Goal: Task Accomplishment & Management: Use online tool/utility

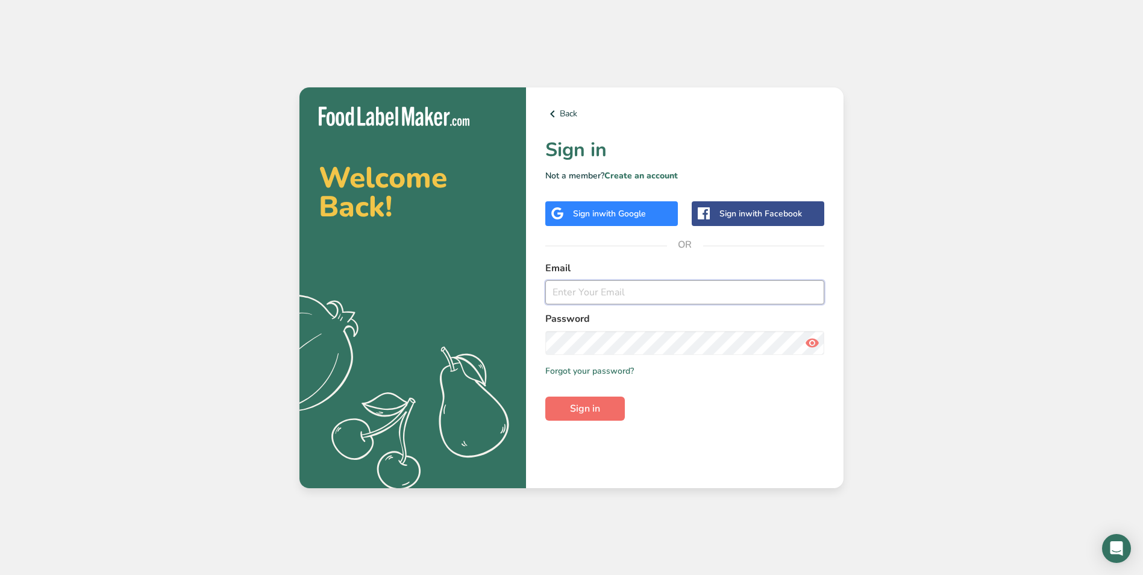
type input "[EMAIL_ADDRESS][DOMAIN_NAME]"
click at [616, 408] on button "Sign in" at bounding box center [585, 408] width 80 height 24
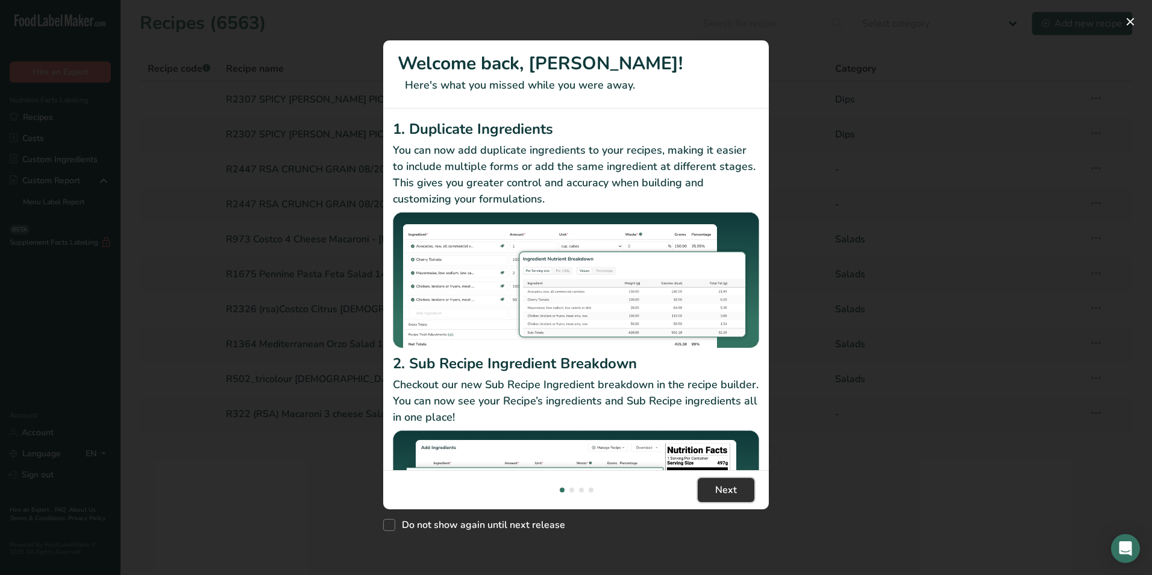
click at [740, 493] on button "Next" at bounding box center [725, 490] width 57 height 24
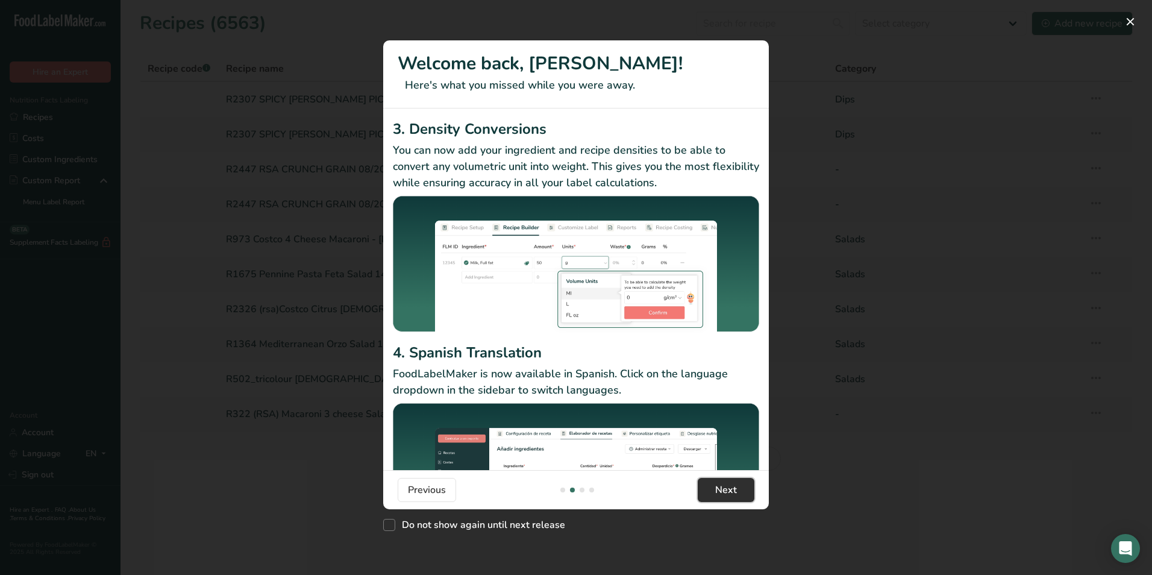
click at [740, 493] on button "Next" at bounding box center [725, 490] width 57 height 24
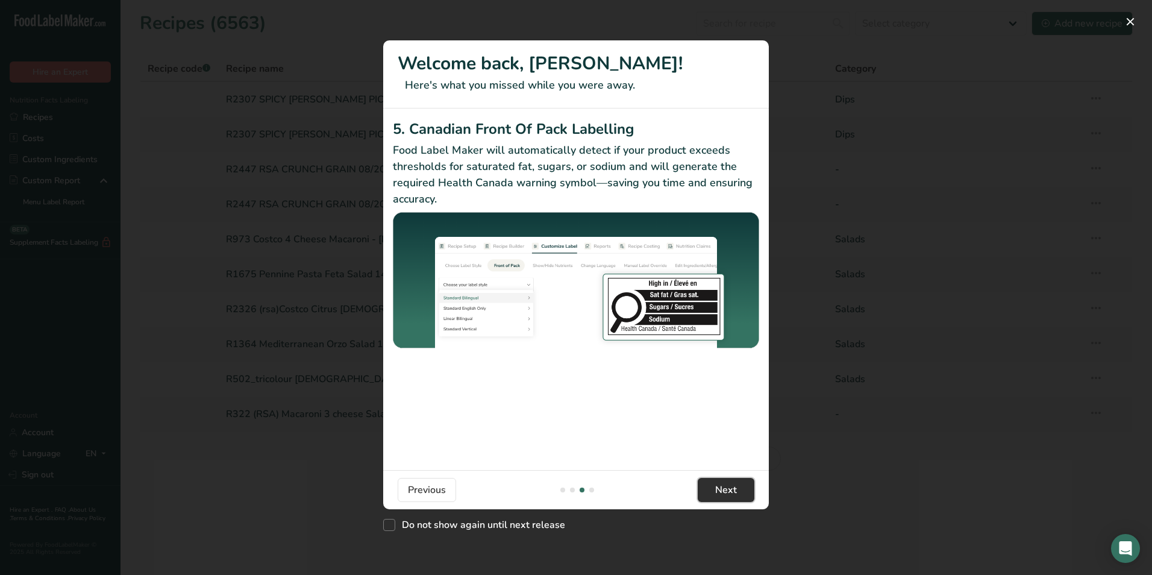
click at [740, 493] on button "Next" at bounding box center [725, 490] width 57 height 24
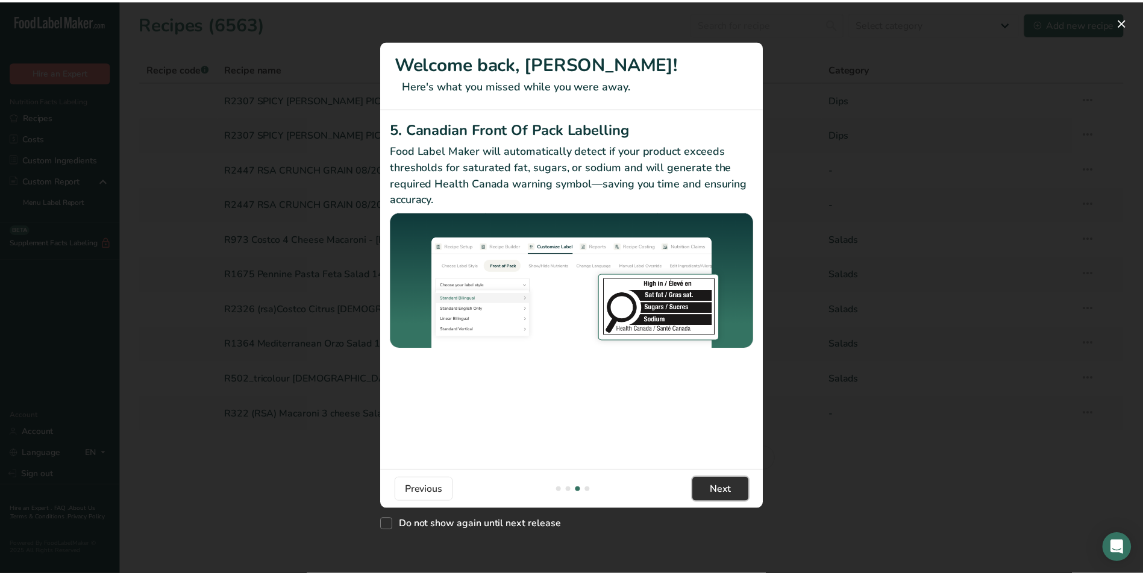
scroll to position [0, 1156]
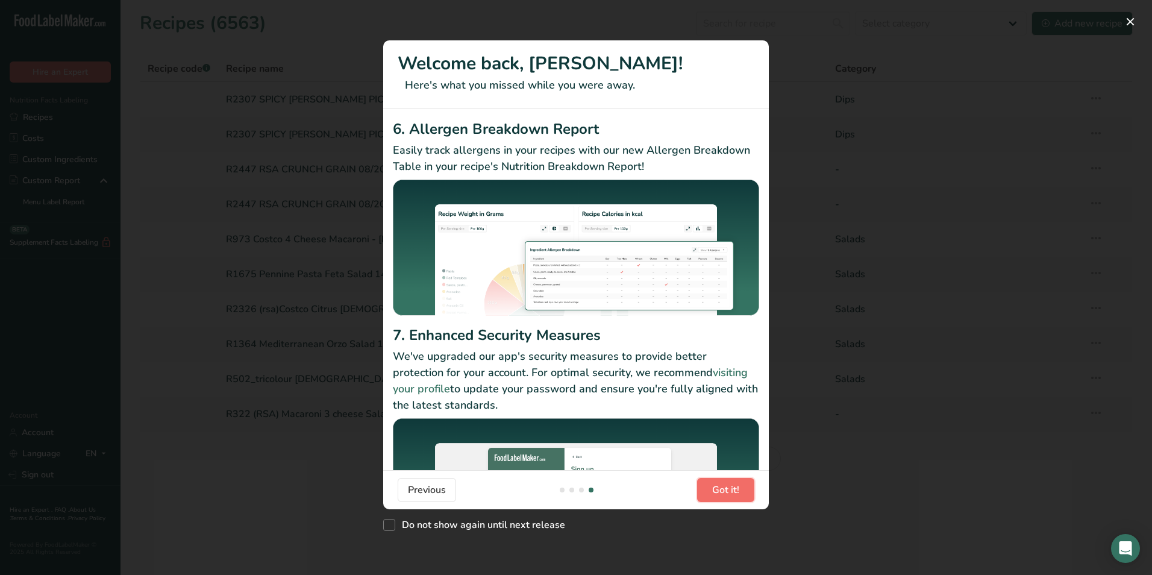
click at [740, 493] on button "Got it!" at bounding box center [725, 490] width 57 height 24
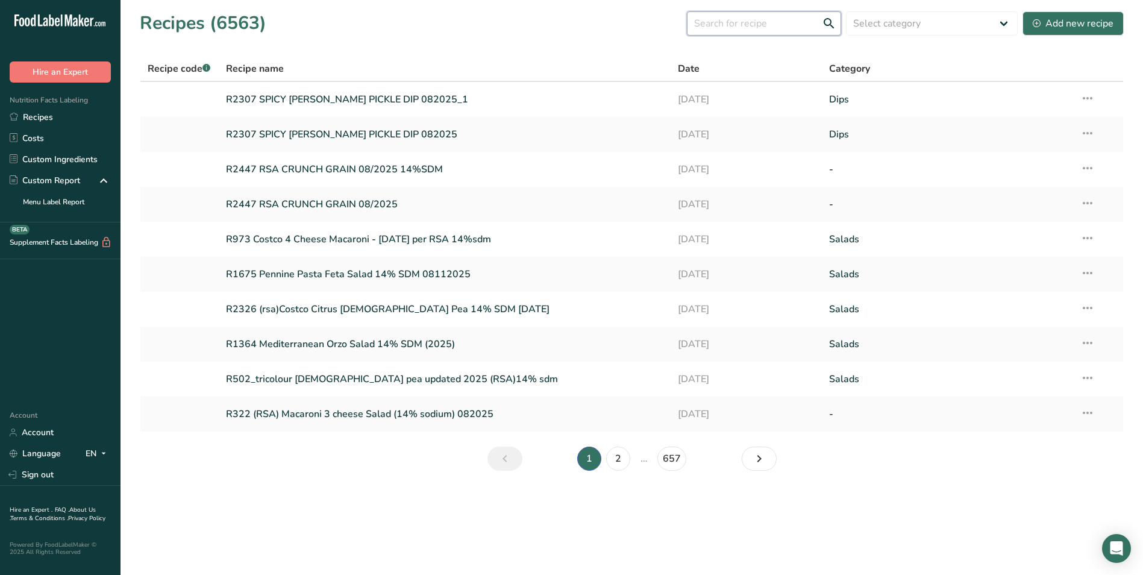
click at [793, 25] on input "text" at bounding box center [764, 23] width 154 height 24
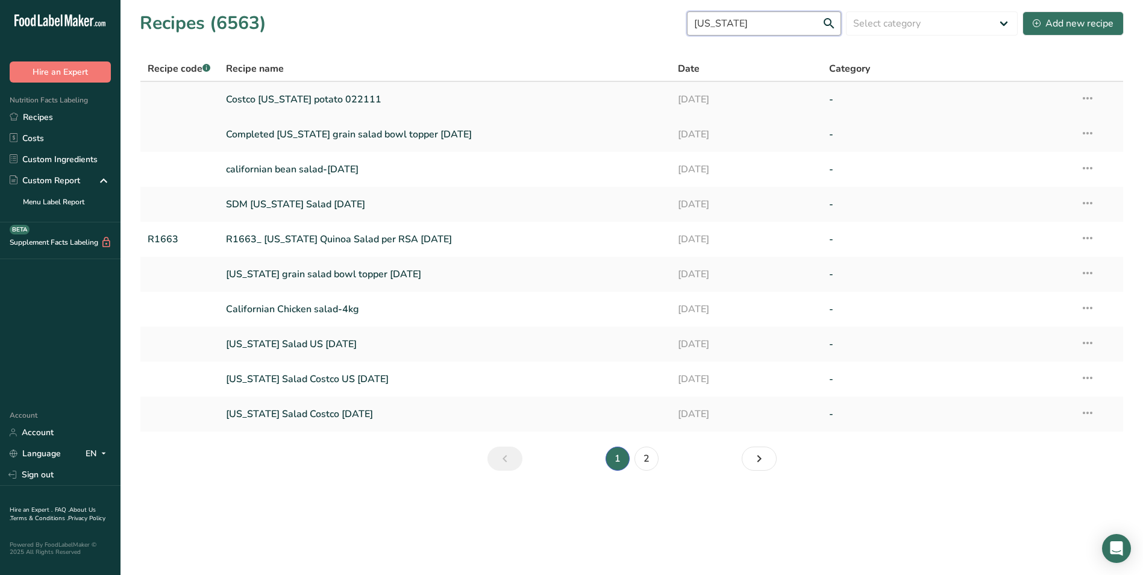
type input "[US_STATE]"
click at [341, 228] on link "R1663_ [US_STATE] Quinoa Salad per RSA [DATE]" at bounding box center [445, 238] width 438 height 25
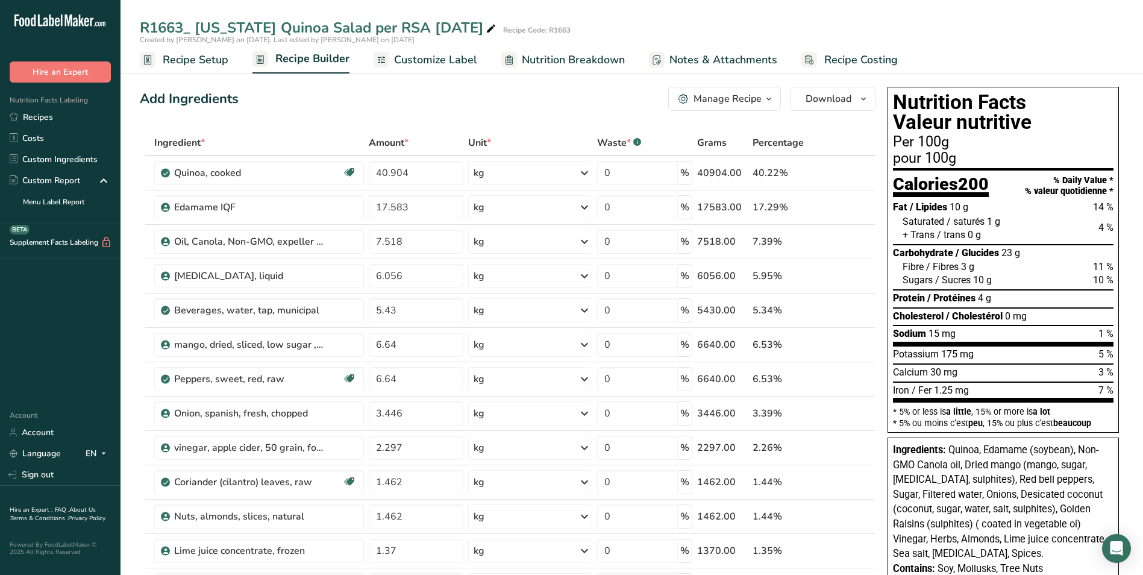
click at [426, 61] on span "Customize Label" at bounding box center [435, 60] width 83 height 16
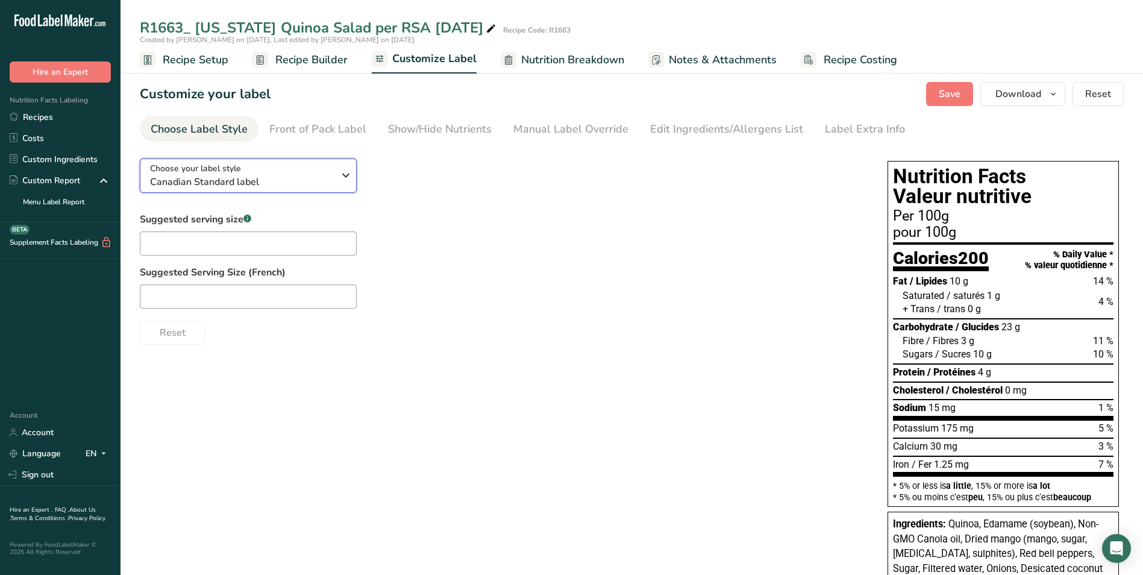
click at [297, 178] on span "Canadian Standard label" at bounding box center [242, 182] width 184 height 14
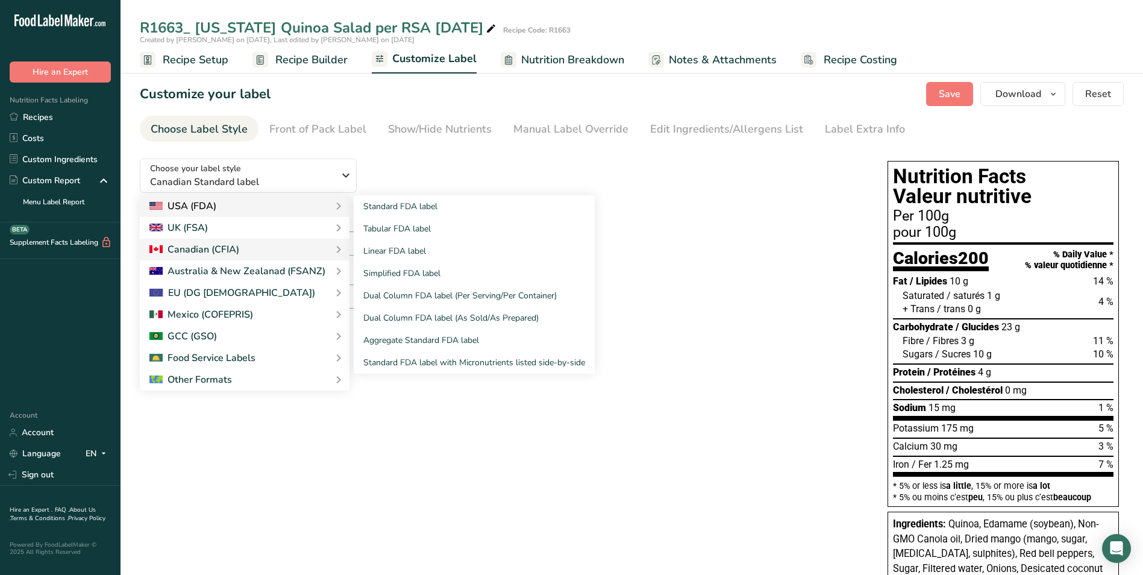
click at [242, 200] on div "USA (FDA)" at bounding box center [244, 206] width 190 height 14
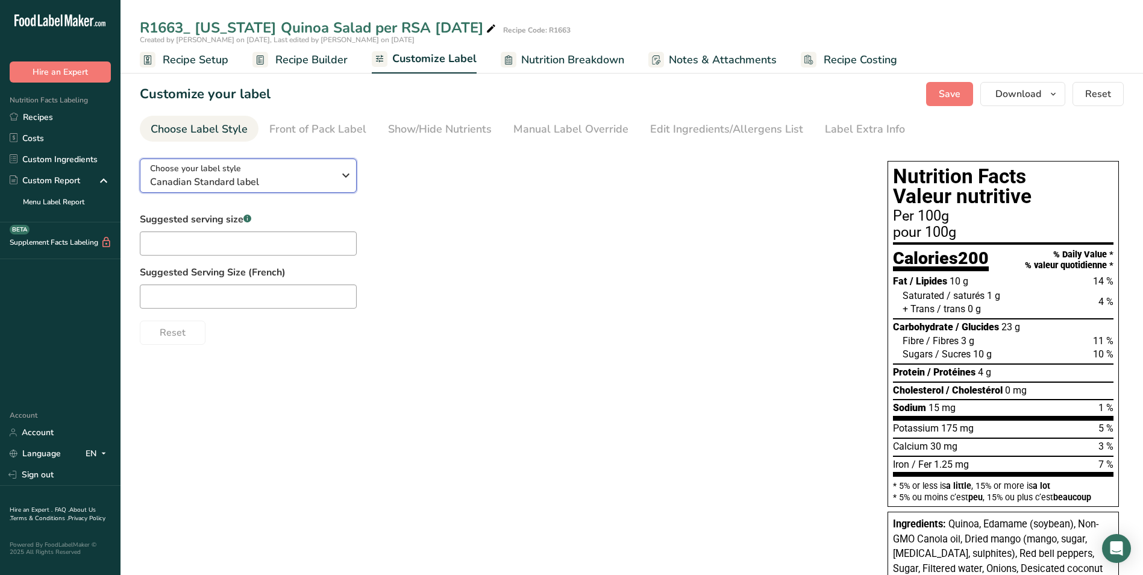
click at [266, 178] on span "Canadian Standard label" at bounding box center [242, 182] width 184 height 14
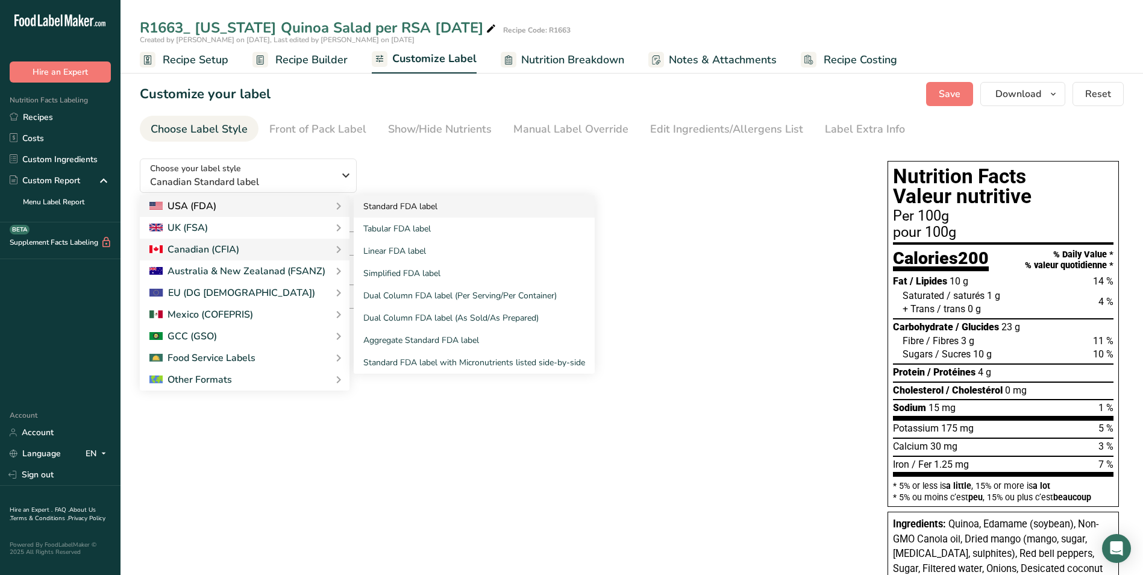
click at [388, 204] on link "Standard FDA label" at bounding box center [474, 206] width 241 height 22
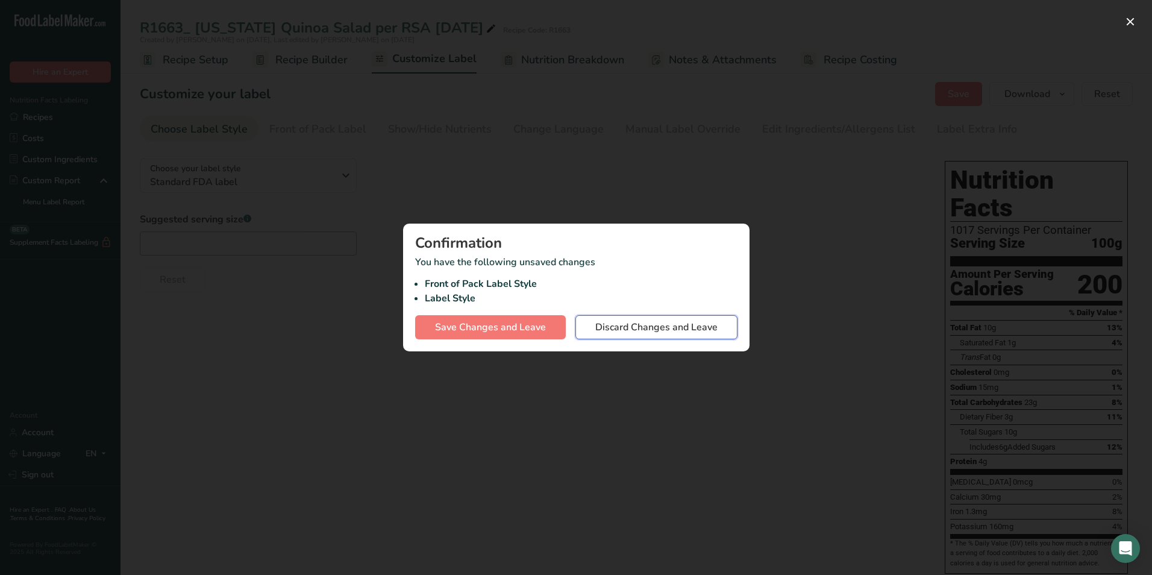
click at [686, 331] on span "Discard Changes and Leave" at bounding box center [656, 327] width 122 height 14
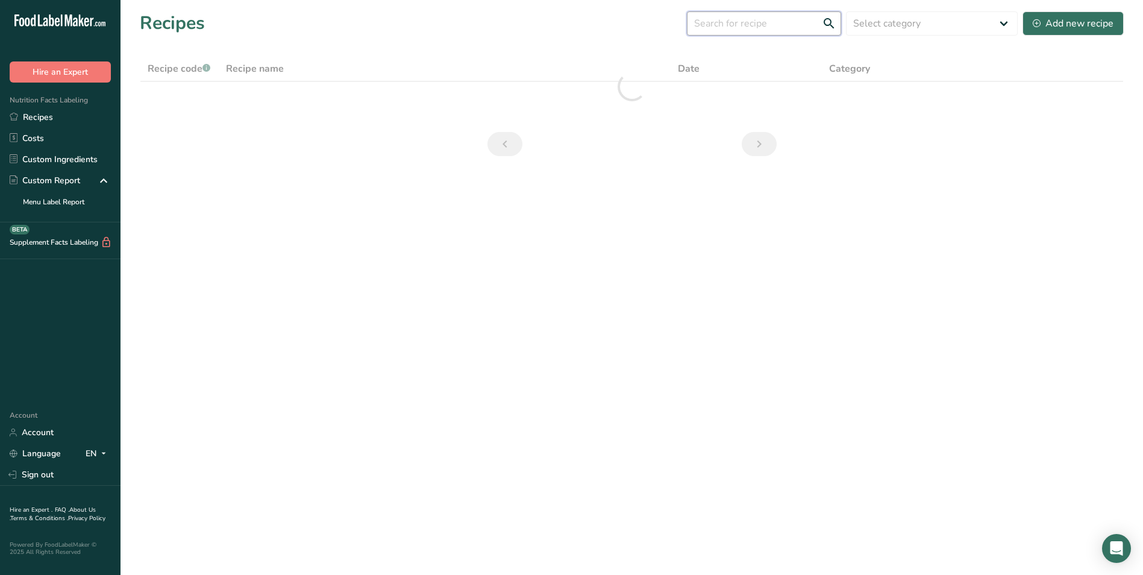
click at [758, 27] on input "text" at bounding box center [764, 23] width 154 height 24
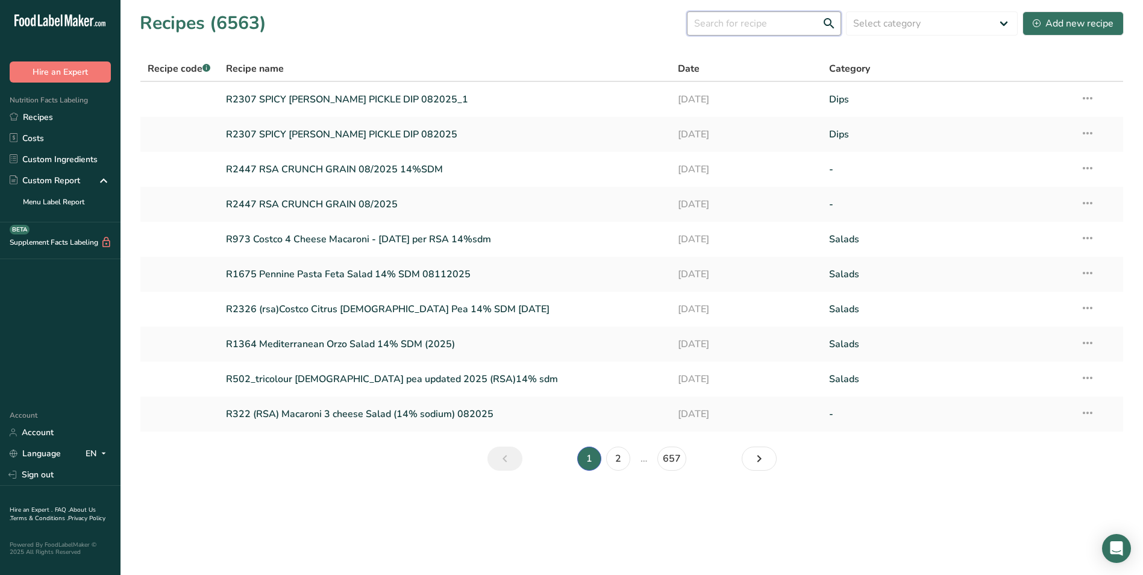
click at [758, 27] on input "text" at bounding box center [764, 23] width 154 height 24
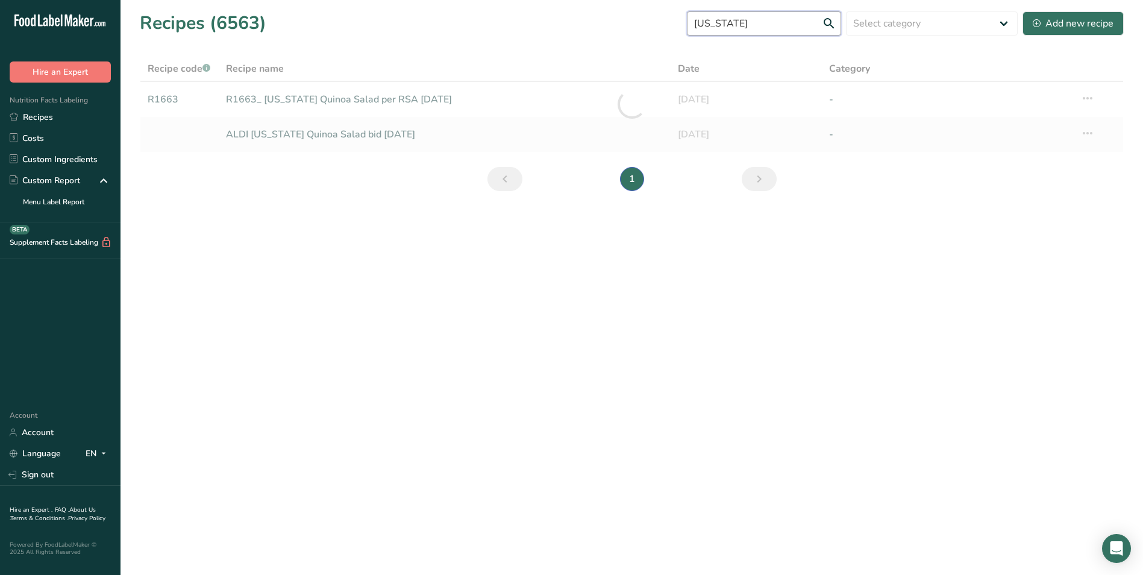
type input "[US_STATE]"
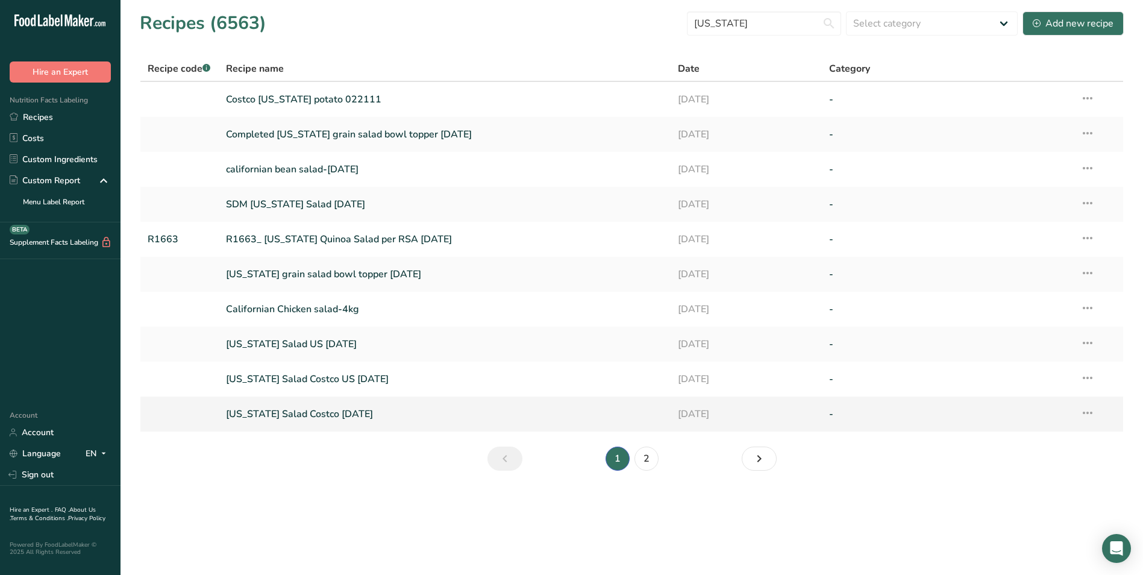
click at [354, 414] on link "[US_STATE] Salad Costco [DATE]" at bounding box center [445, 413] width 438 height 25
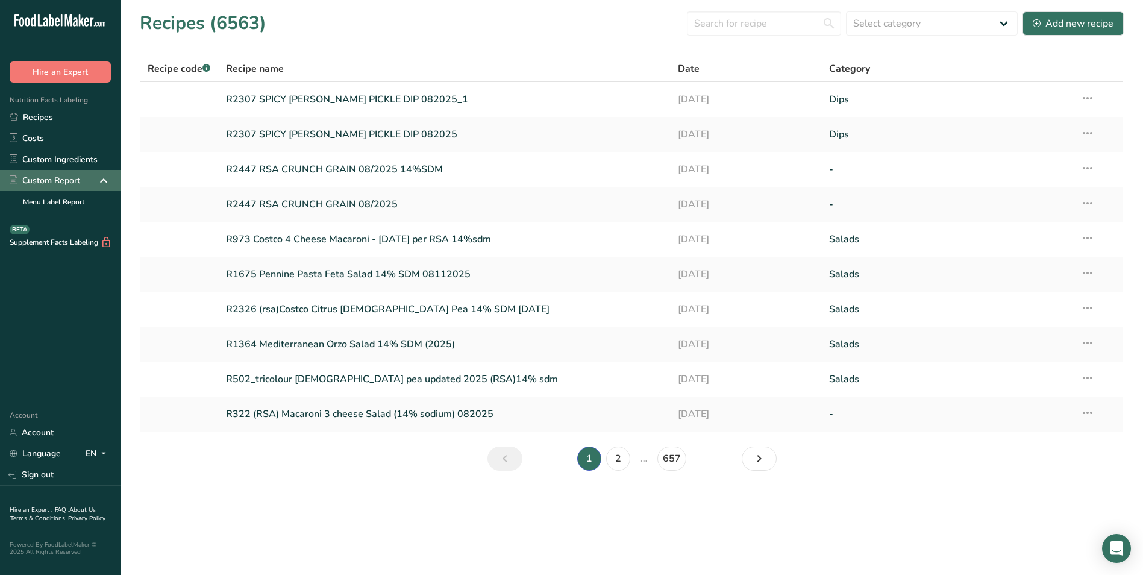
click at [92, 178] on div "Custom Report" at bounding box center [60, 180] width 120 height 21
click at [790, 28] on input "text" at bounding box center [764, 23] width 154 height 24
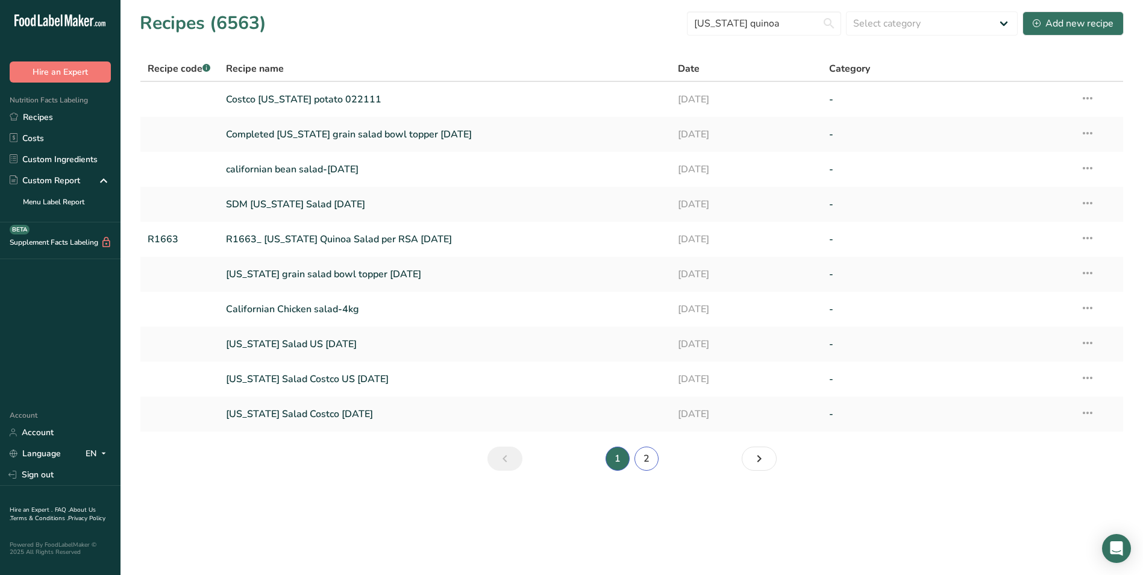
click at [650, 464] on link "2" at bounding box center [646, 458] width 24 height 24
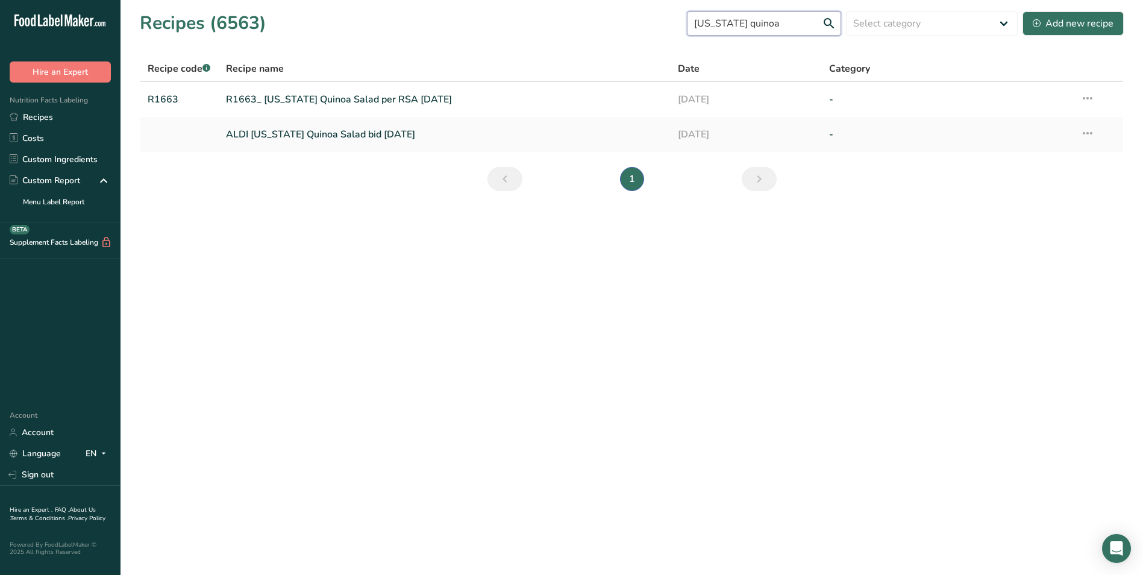
click at [706, 22] on input "[US_STATE] quinoa" at bounding box center [764, 23] width 154 height 24
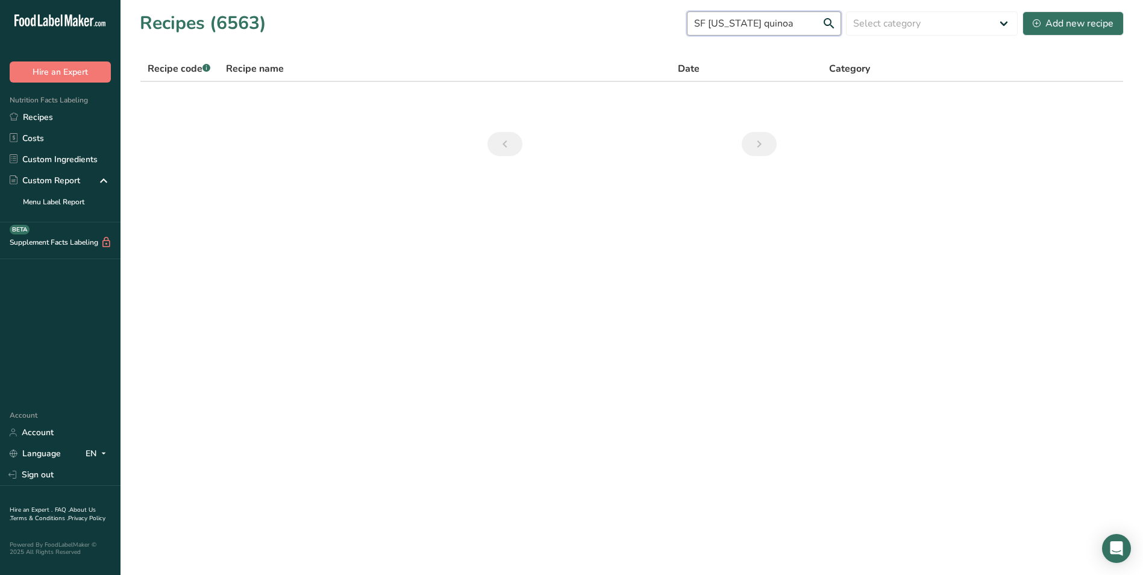
click at [809, 25] on input "SF [US_STATE] quinoa" at bounding box center [764, 23] width 154 height 24
click at [773, 25] on input "SF [US_STATE]" at bounding box center [764, 23] width 154 height 24
type input "S"
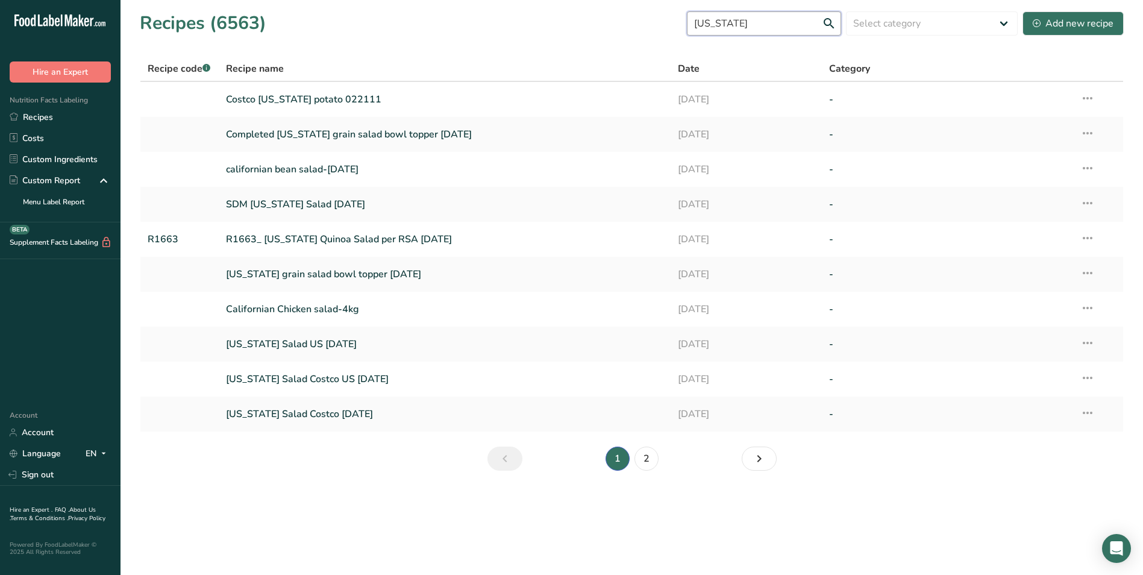
click at [829, 25] on input "[US_STATE]" at bounding box center [764, 23] width 154 height 24
click at [750, 461] on link "Page 2." at bounding box center [758, 458] width 35 height 24
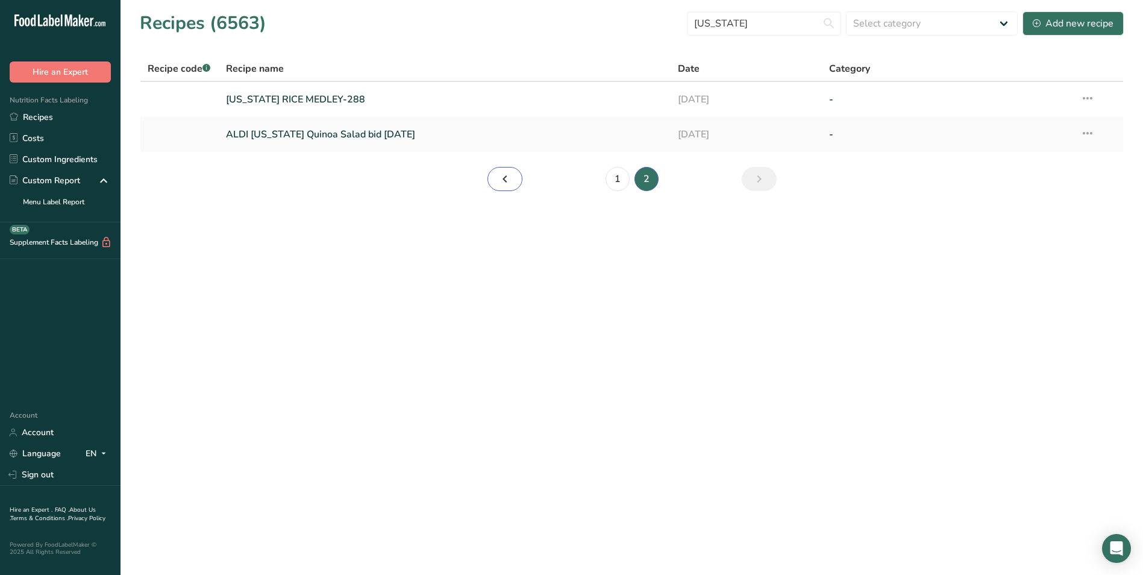
click at [505, 176] on icon "Page 1." at bounding box center [504, 179] width 14 height 22
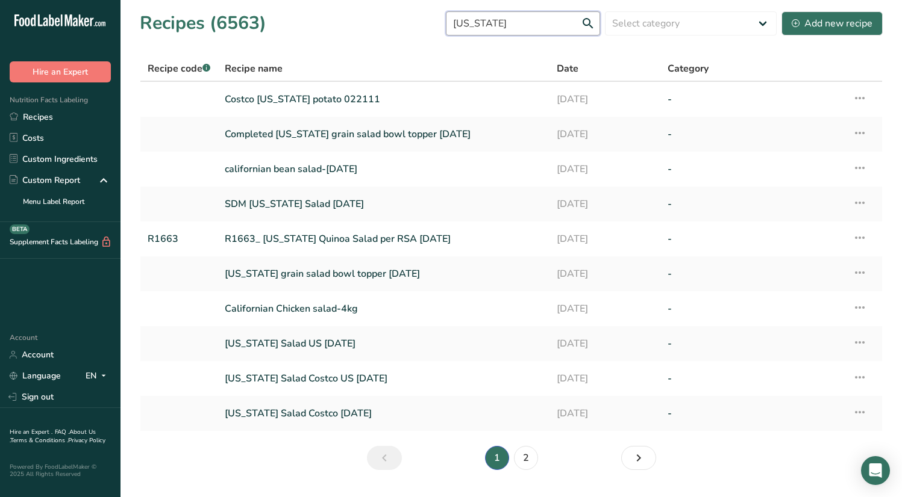
click at [466, 23] on input "[US_STATE]" at bounding box center [523, 23] width 154 height 24
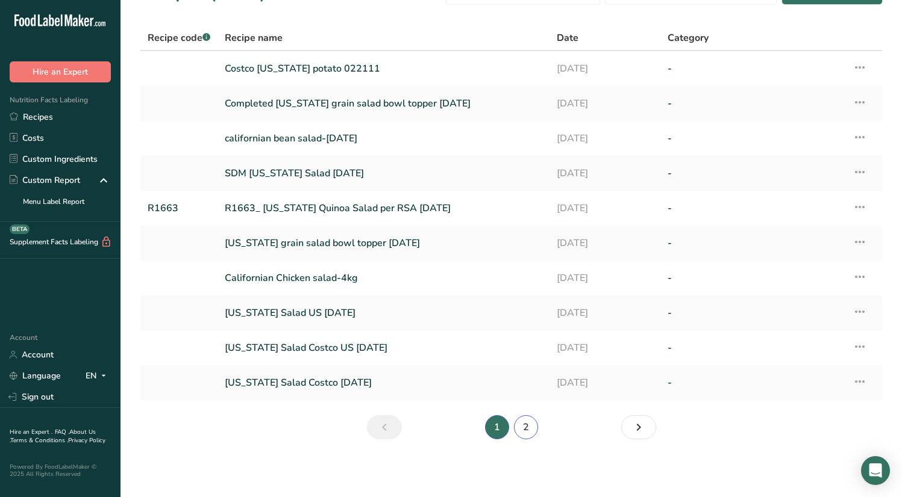
click at [525, 430] on link "2" at bounding box center [526, 428] width 24 height 24
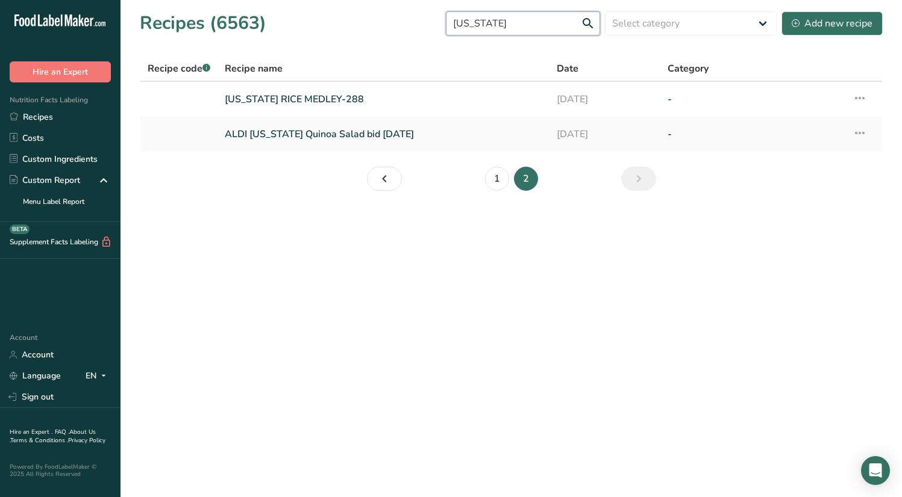
drag, startPoint x: 522, startPoint y: 21, endPoint x: 357, endPoint y: 21, distance: 165.0
click at [374, 21] on div "Recipes (6563) [US_STATE] Select category All Baked Goods [GEOGRAPHIC_DATA] Con…" at bounding box center [511, 23] width 743 height 27
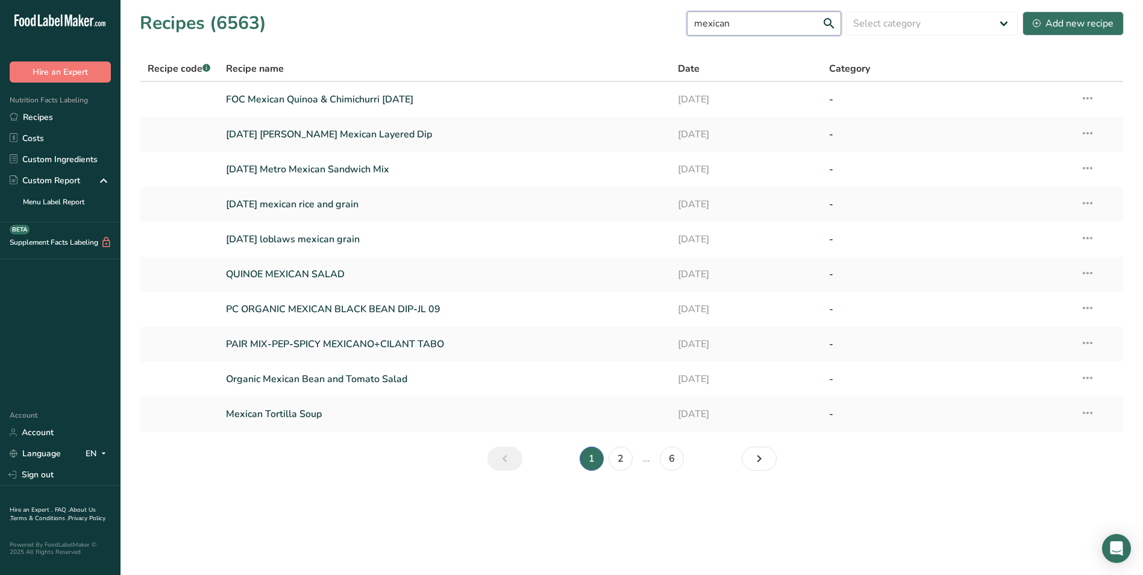
click at [831, 22] on input "mexican" at bounding box center [764, 23] width 154 height 24
click at [807, 23] on input "mexican" at bounding box center [764, 23] width 154 height 24
click at [832, 24] on input "mexican" at bounding box center [764, 23] width 154 height 24
click at [778, 22] on input "mexican" at bounding box center [764, 23] width 154 height 24
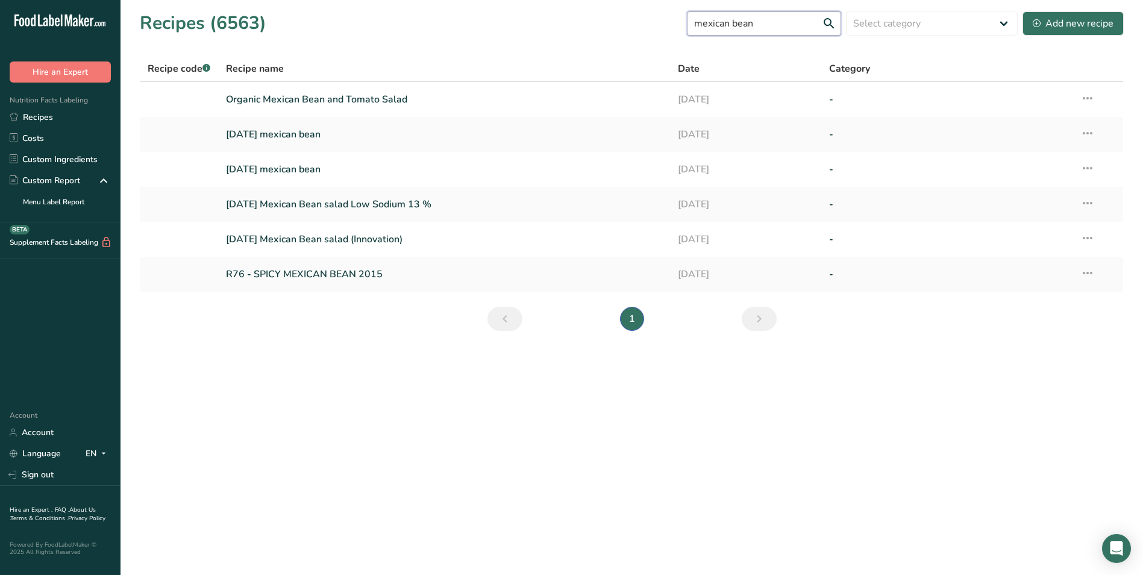
drag, startPoint x: 779, startPoint y: 23, endPoint x: 540, endPoint y: 22, distance: 239.1
click at [545, 22] on div "Recipes (6563) mexican bean Select category All Baked Goods [GEOGRAPHIC_DATA] C…" at bounding box center [632, 23] width 984 height 27
type input "2133"
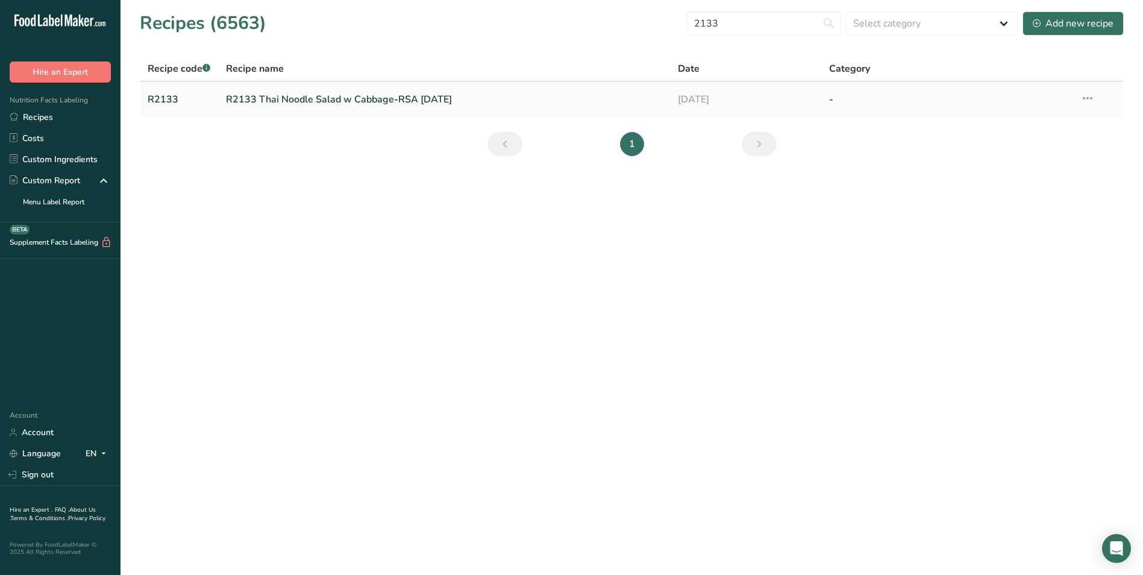
click at [363, 90] on link "R2133 Thai Noodle Salad w Cabbage-RSA [DATE]" at bounding box center [445, 99] width 438 height 25
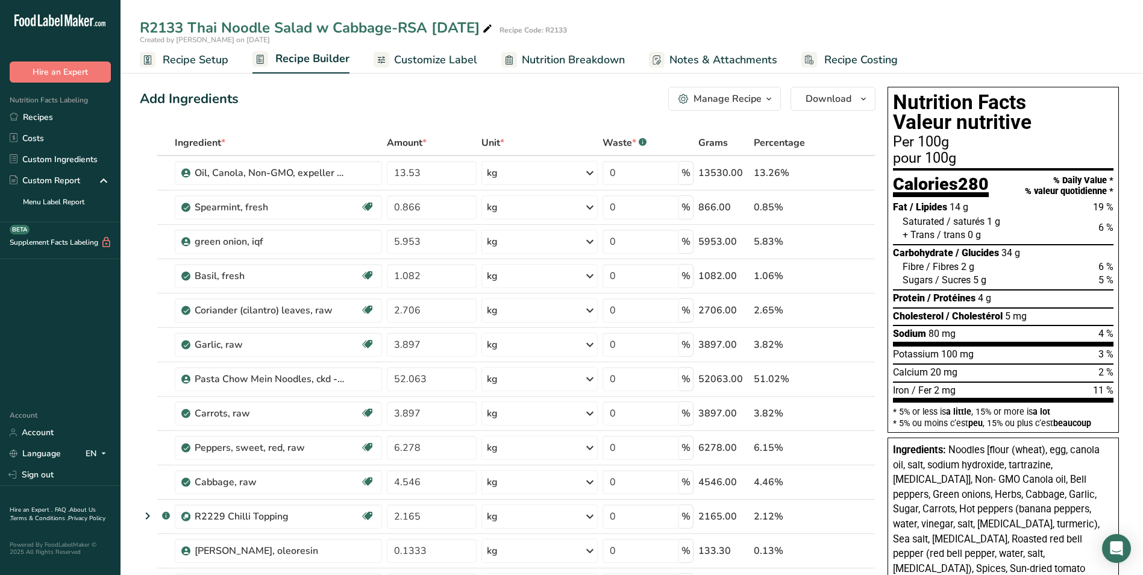
click at [428, 60] on span "Customize Label" at bounding box center [435, 60] width 83 height 16
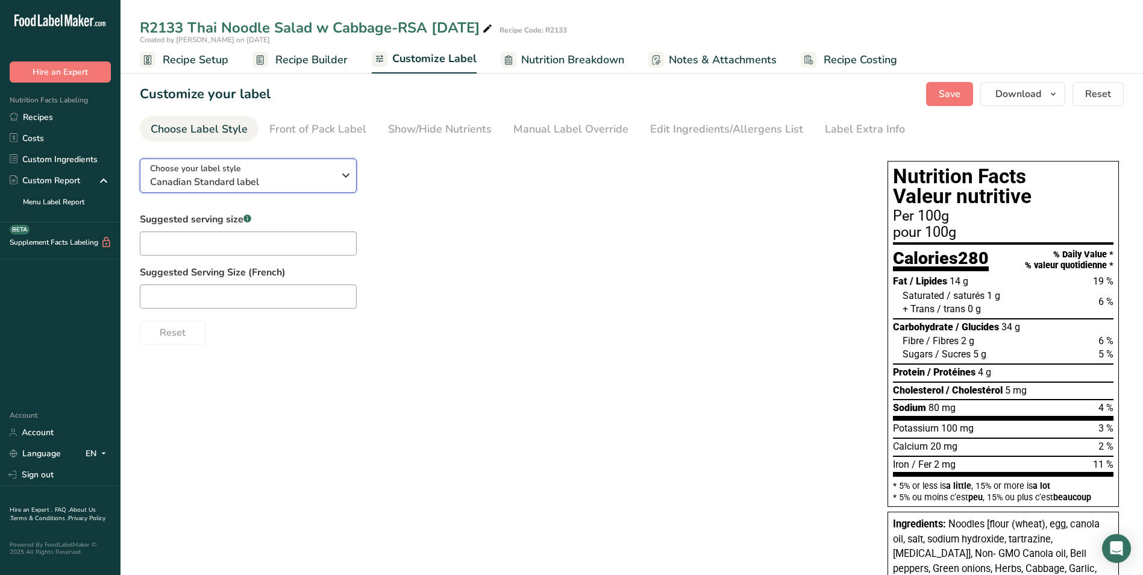
click at [290, 179] on span "Canadian Standard label" at bounding box center [242, 182] width 184 height 14
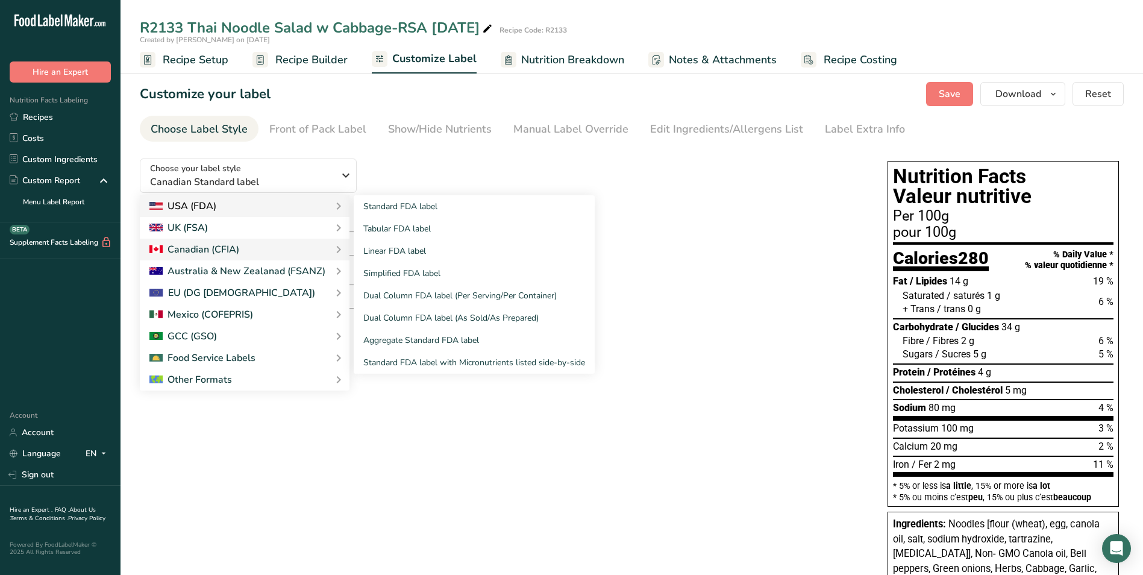
click at [260, 203] on div "USA (FDA)" at bounding box center [244, 206] width 190 height 14
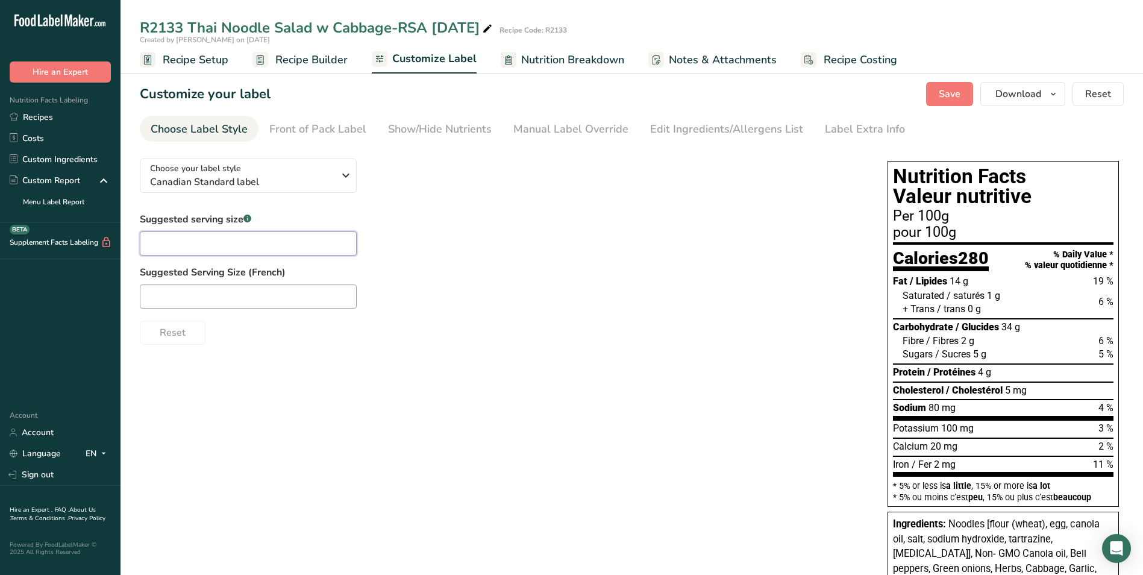
click at [276, 237] on input "text" at bounding box center [248, 243] width 217 height 24
type input "140"
click at [335, 175] on div "Choose your label style Canadian Standard label" at bounding box center [246, 175] width 193 height 27
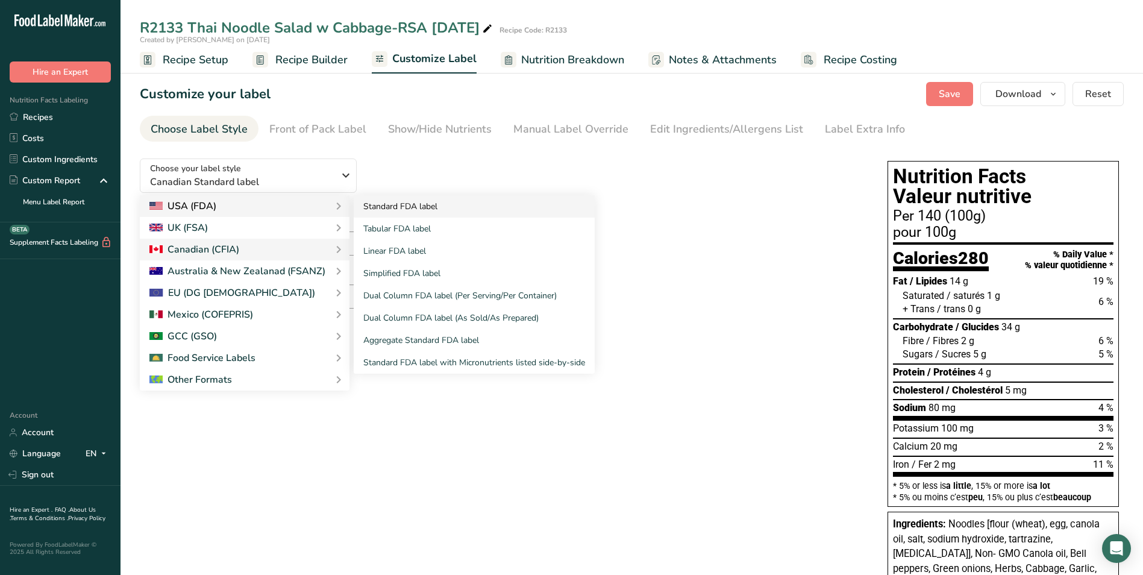
click at [422, 205] on link "Standard FDA label" at bounding box center [474, 206] width 241 height 22
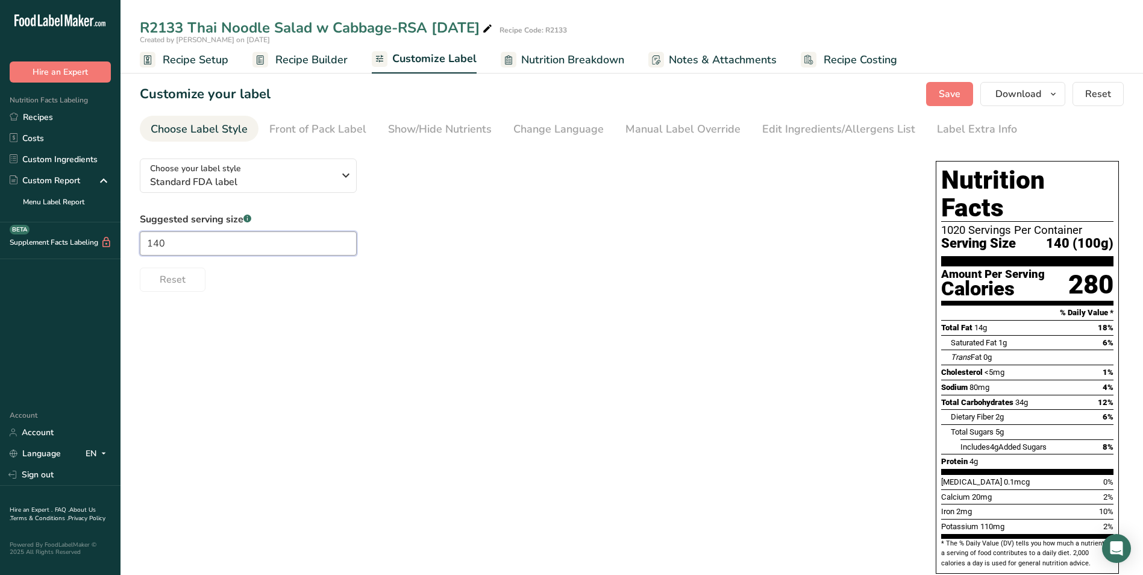
click at [228, 251] on input "140" at bounding box center [248, 243] width 217 height 24
click at [182, 61] on span "Recipe Setup" at bounding box center [196, 60] width 66 height 16
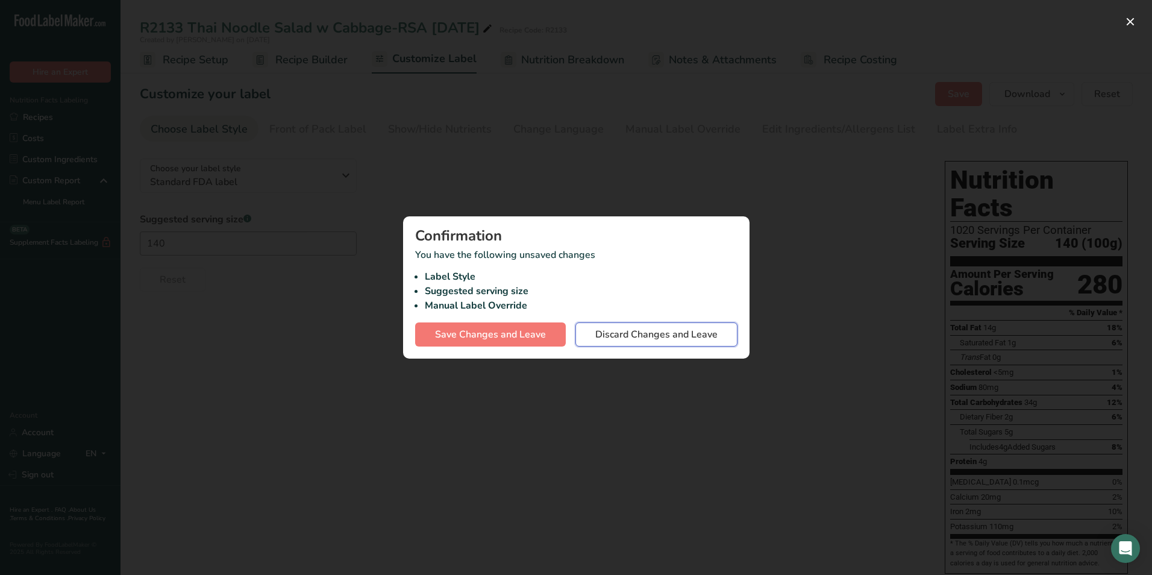
click at [691, 333] on span "Discard Changes and Leave" at bounding box center [656, 334] width 122 height 14
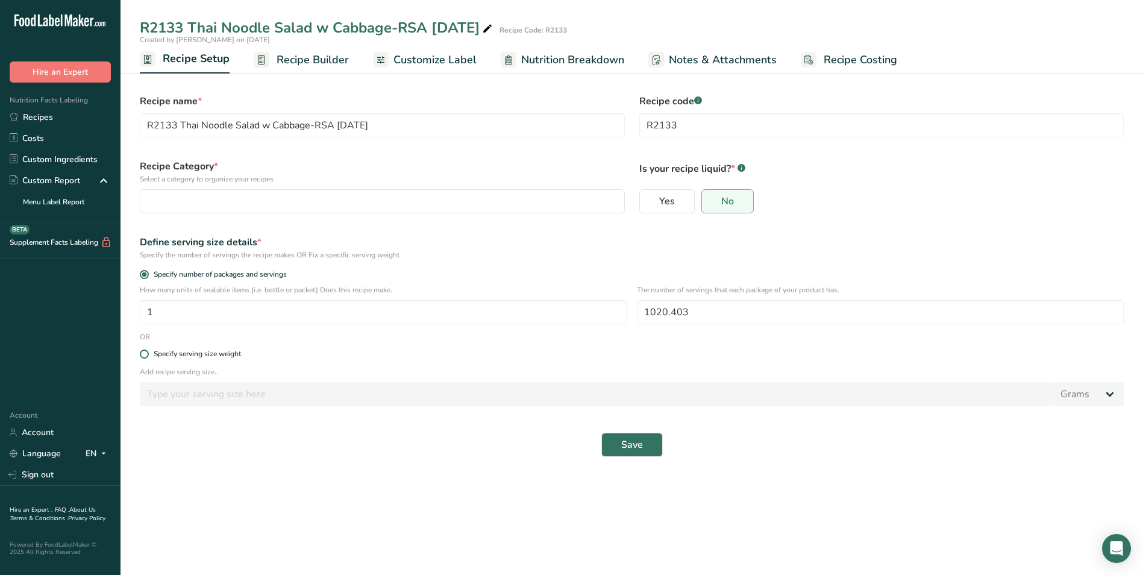
click at [148, 350] on label "Specify serving size weight" at bounding box center [632, 353] width 984 height 9
click at [148, 350] on input "Specify serving size weight" at bounding box center [144, 354] width 8 height 8
radio input "true"
radio input "false"
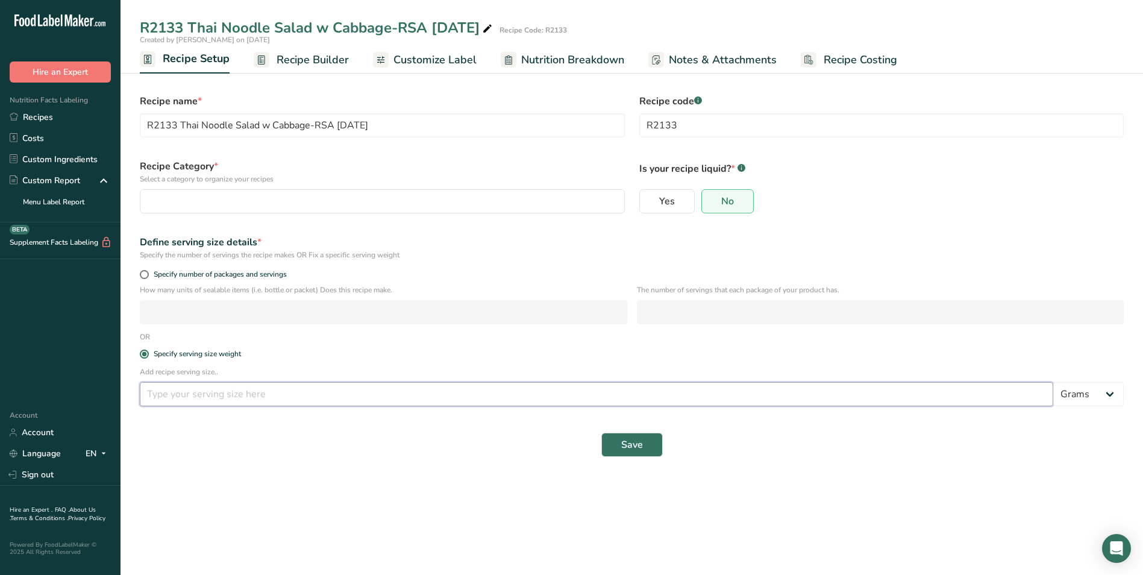
click at [186, 387] on input "number" at bounding box center [596, 394] width 913 height 24
type input "140"
click at [303, 58] on span "Recipe Builder" at bounding box center [312, 60] width 72 height 16
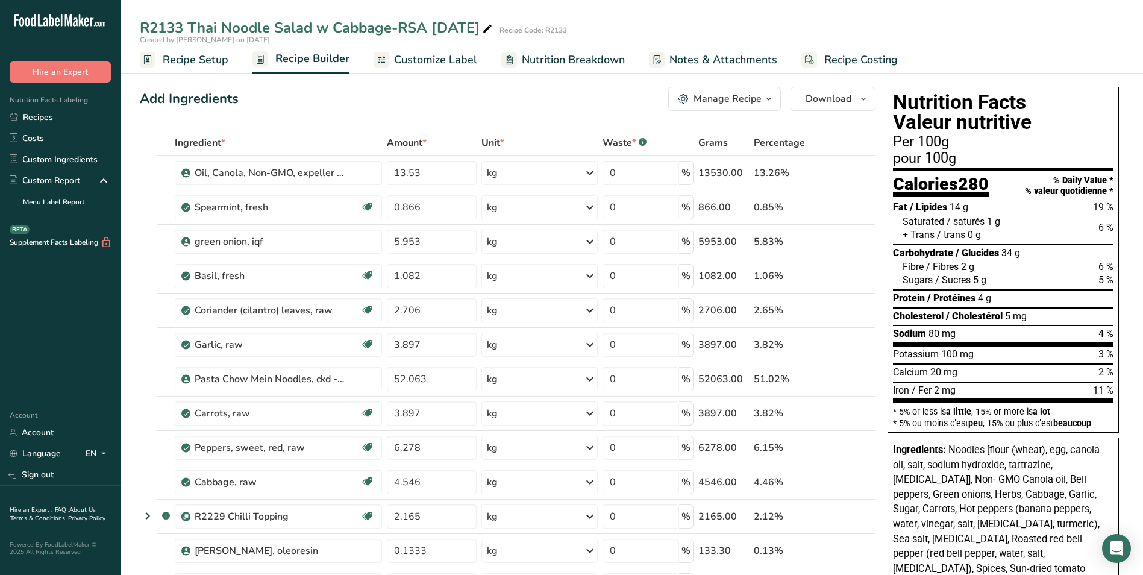
click at [416, 64] on span "Customize Label" at bounding box center [435, 60] width 83 height 16
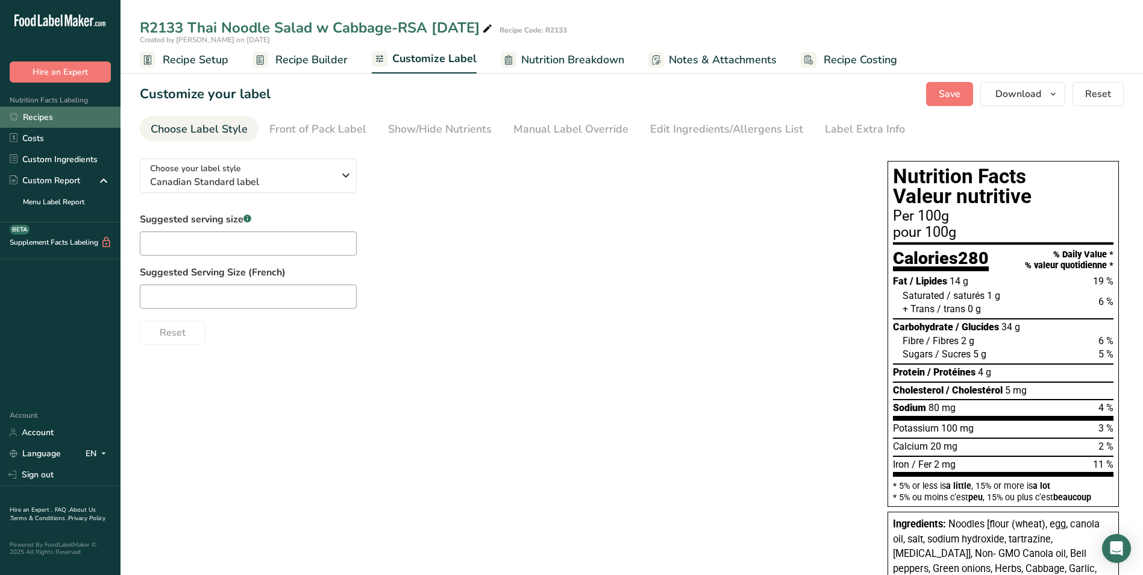
click at [34, 122] on link "Recipes" at bounding box center [60, 117] width 120 height 21
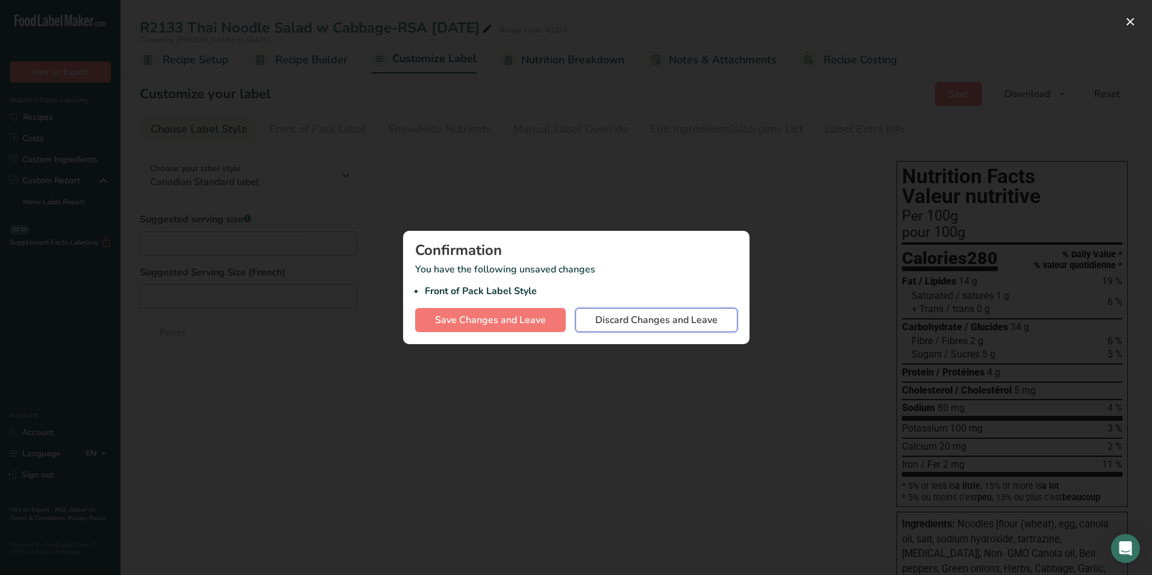
click at [631, 317] on span "Discard Changes and Leave" at bounding box center [656, 320] width 122 height 14
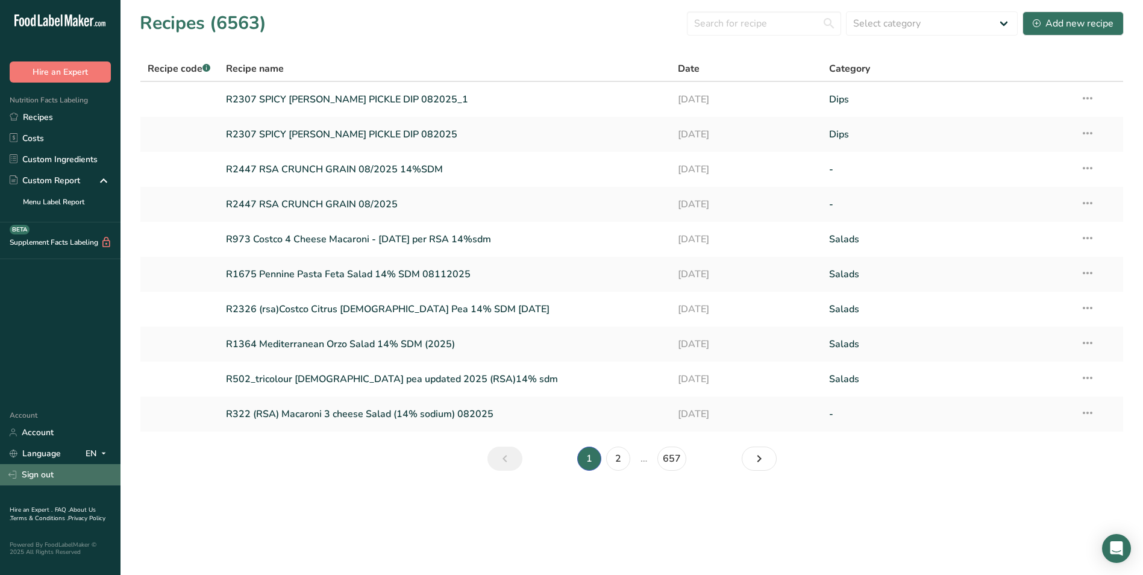
click at [27, 475] on link "Sign out" at bounding box center [60, 474] width 120 height 21
